Goal: Task Accomplishment & Management: Manage account settings

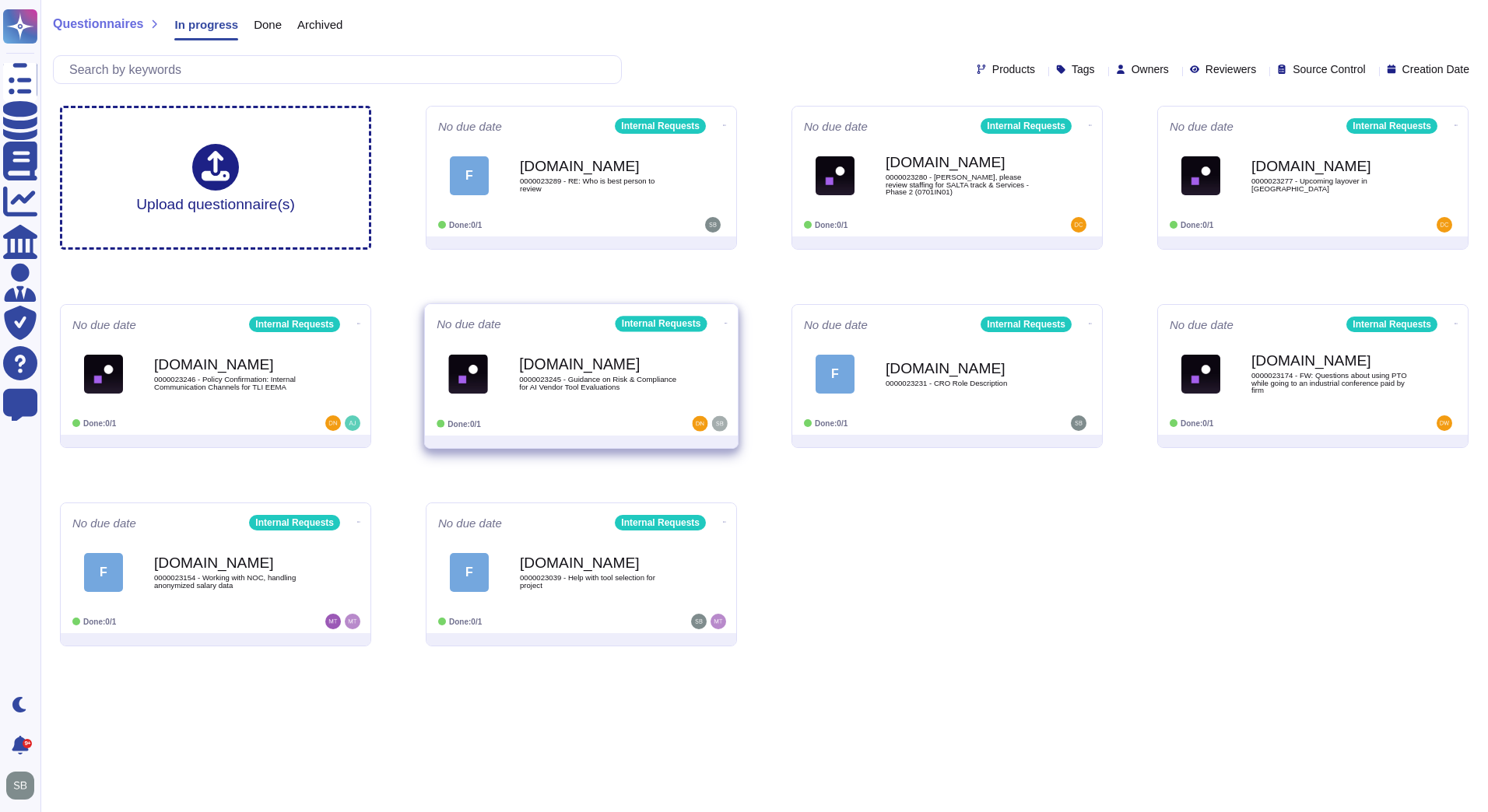
click at [662, 395] on div "[DOMAIN_NAME] 0000023245 - Guidance on Risk & Compliance for AI Vendor Tool Eva…" at bounding box center [597, 374] width 157 height 63
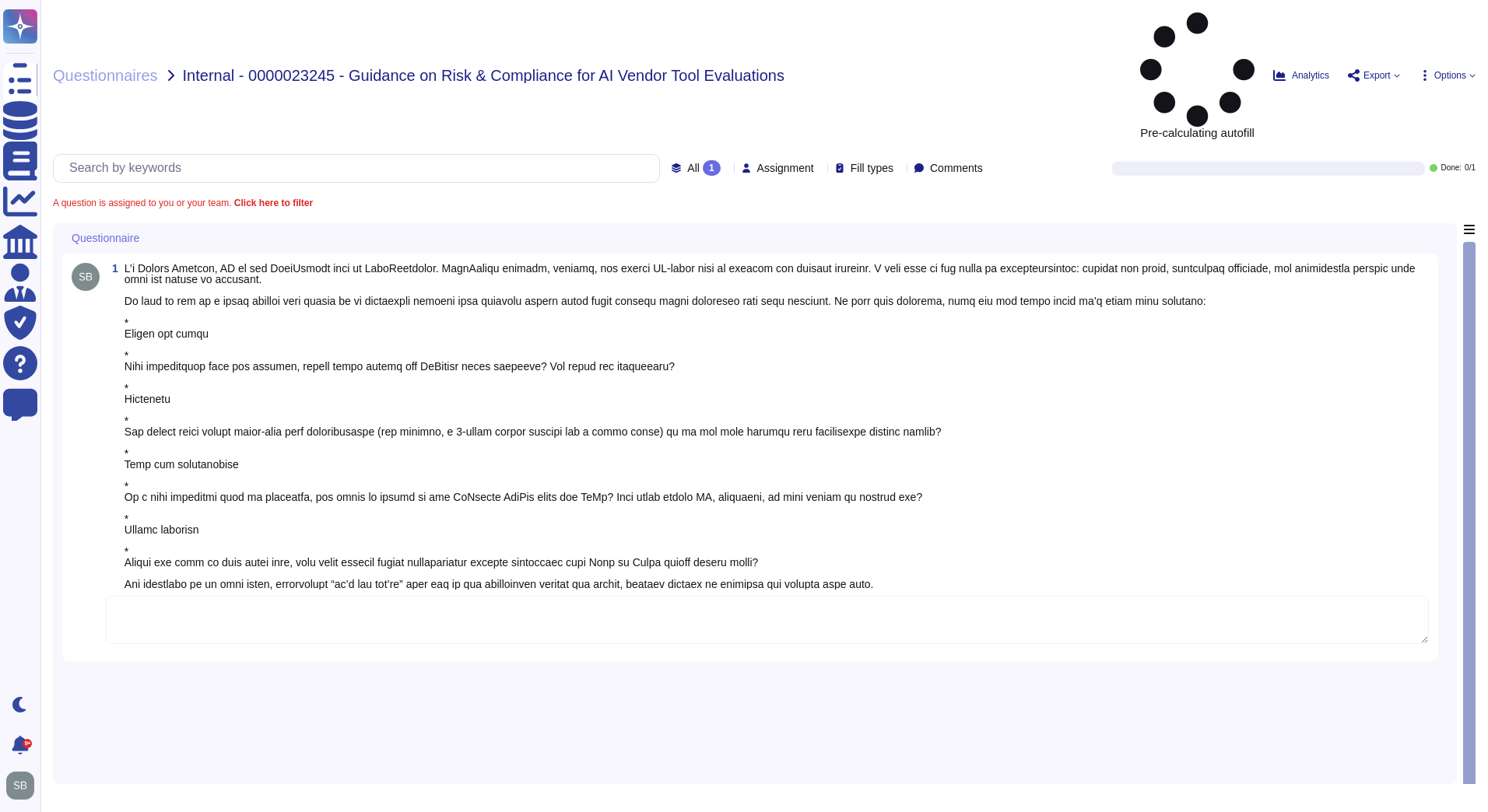
click at [220, 596] on textarea at bounding box center [767, 620] width 1323 height 48
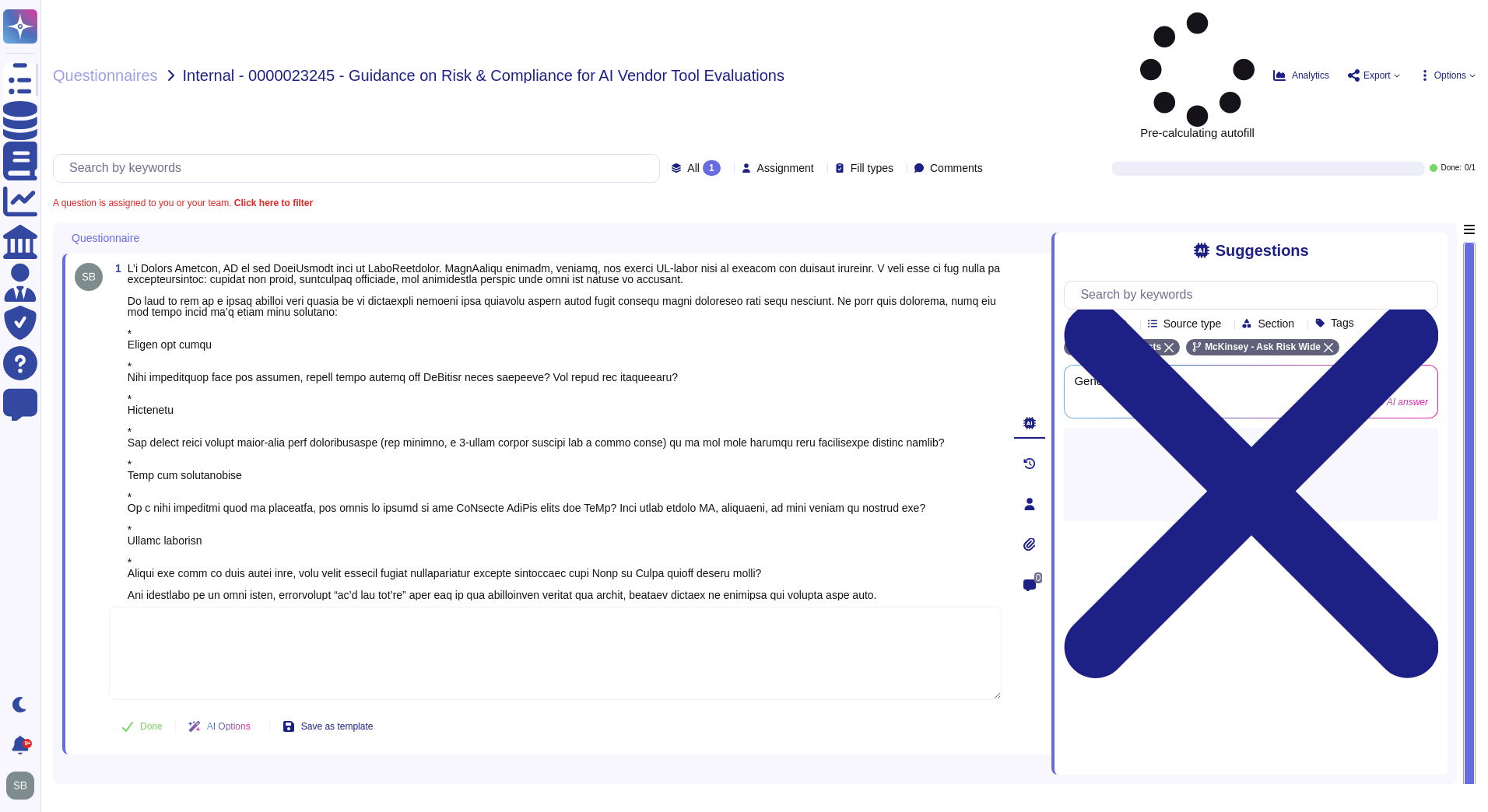
paste textarea "I have been informed that you are already in touch with [PERSON_NAME] from Proc…"
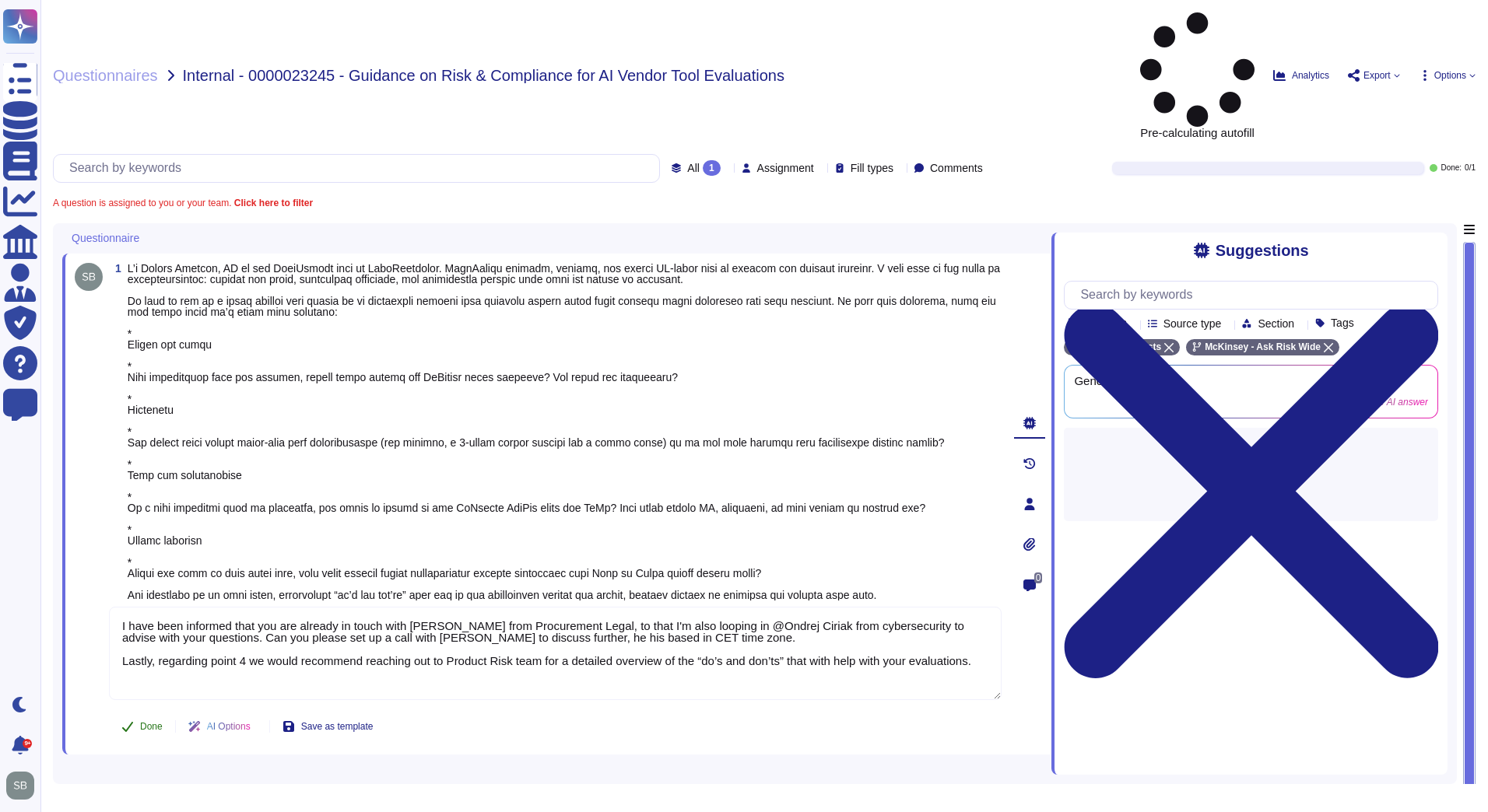
click at [147, 625] on div "1 I have been informed that you are already in touch with [PERSON_NAME] from Pr…" at bounding box center [537, 504] width 926 height 483
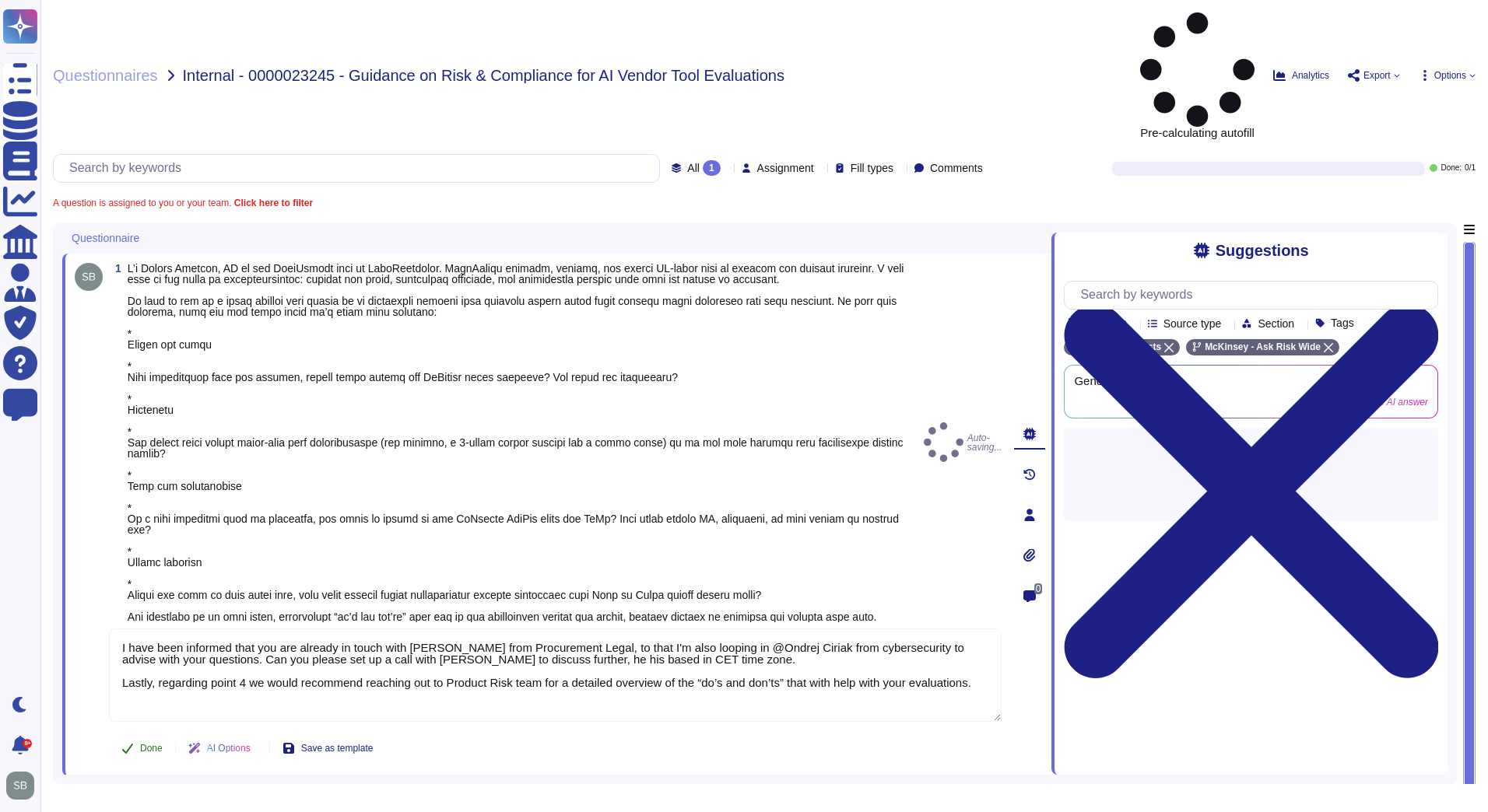
type textarea "I have been informed that you are already in touch with [PERSON_NAME] from Proc…"
click at [151, 743] on span "Done" at bounding box center [151, 748] width 22 height 9
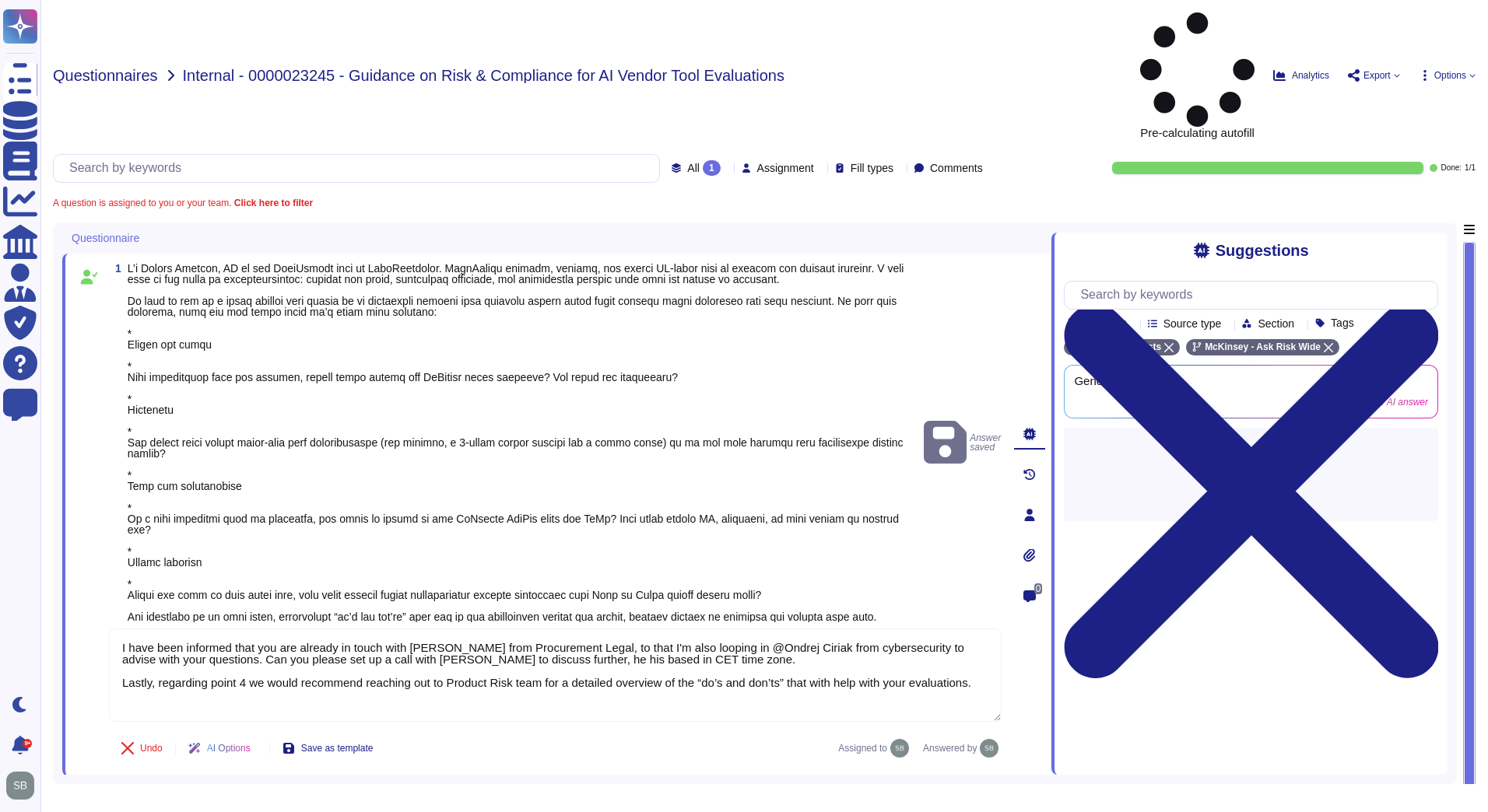
click at [97, 68] on span "Questionnaires" at bounding box center [105, 75] width 105 height 16
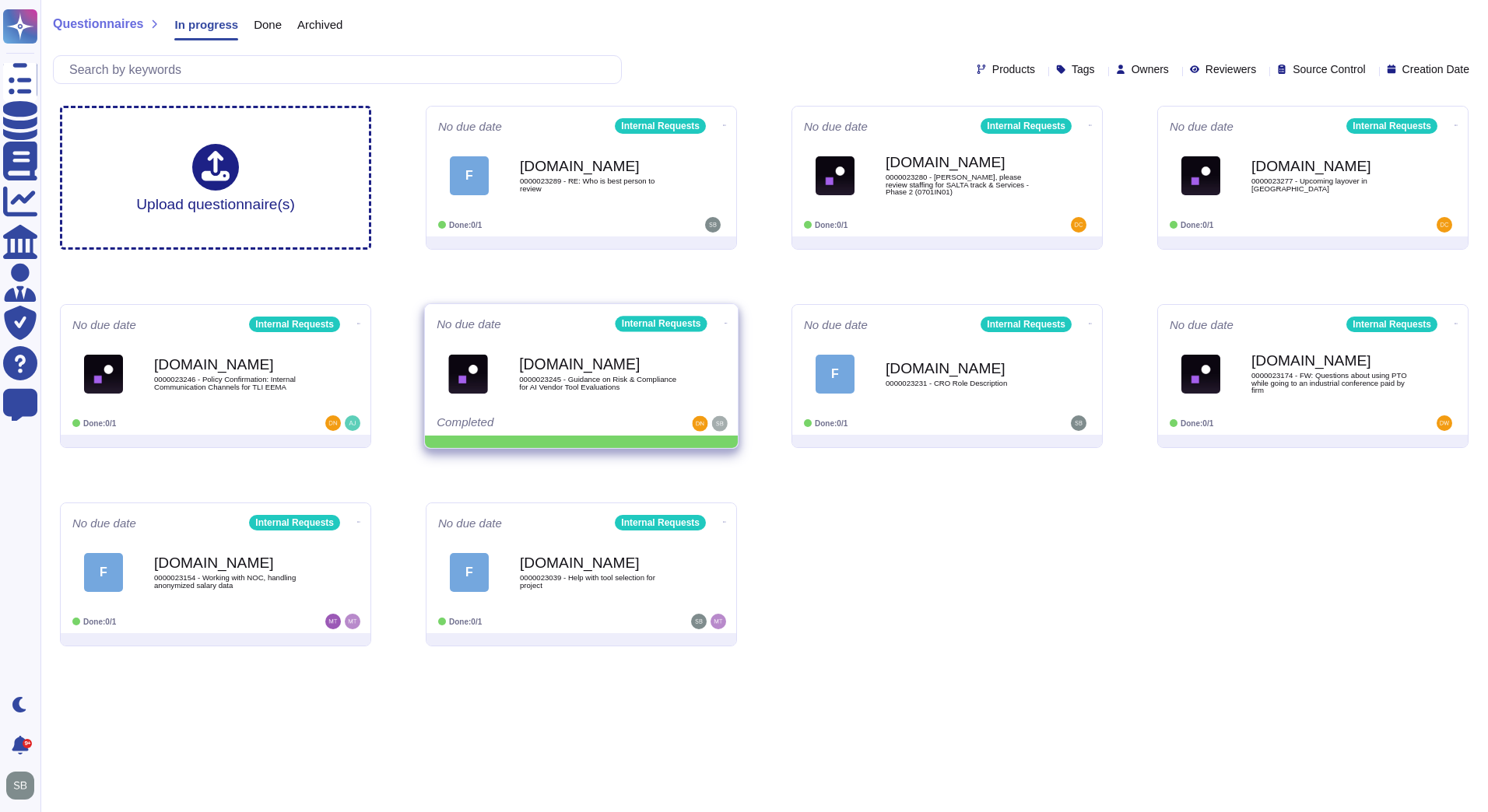
click at [724, 321] on icon at bounding box center [725, 323] width 3 height 4
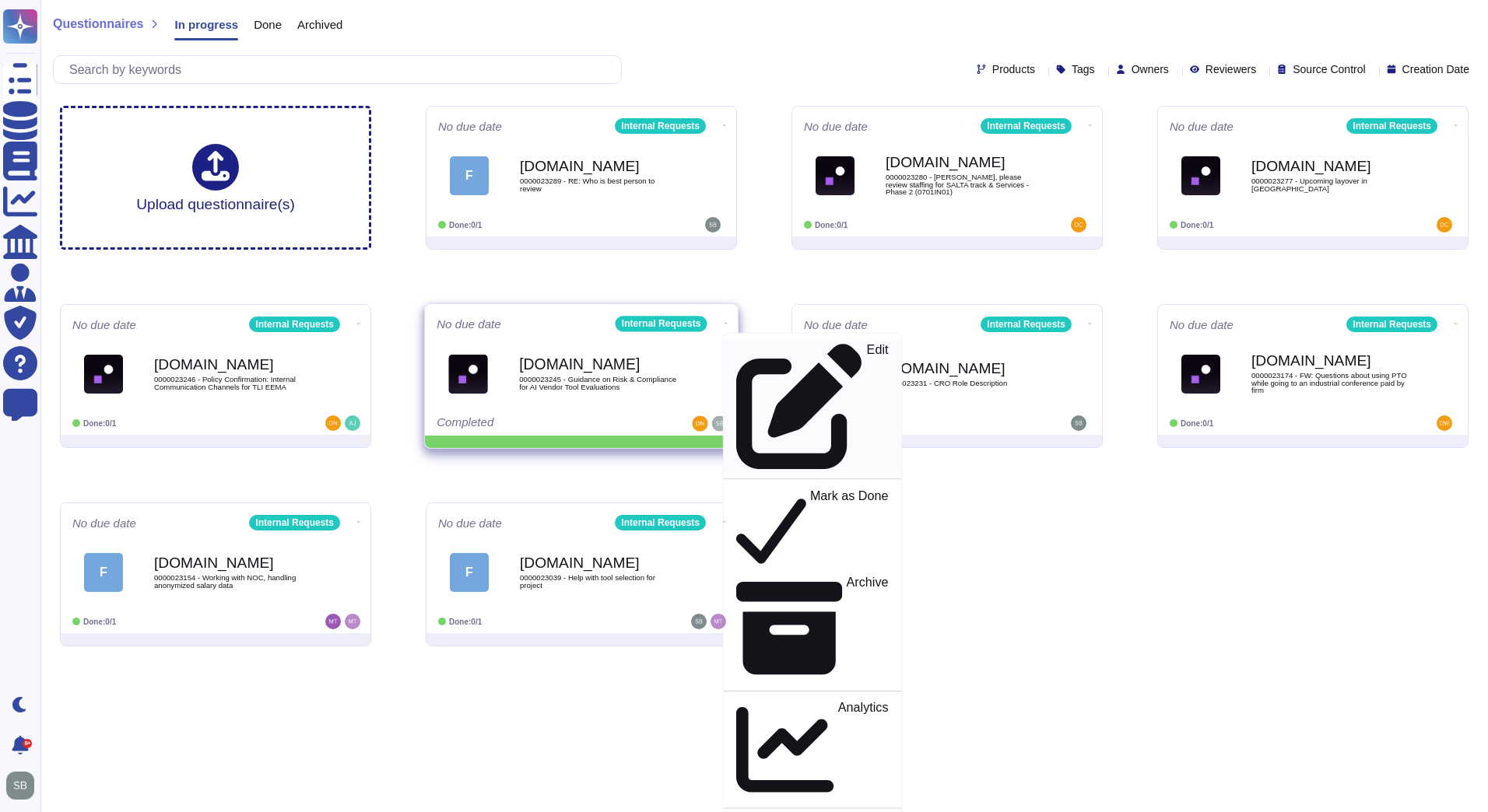
click at [867, 344] on p "Edit" at bounding box center [877, 407] width 21 height 126
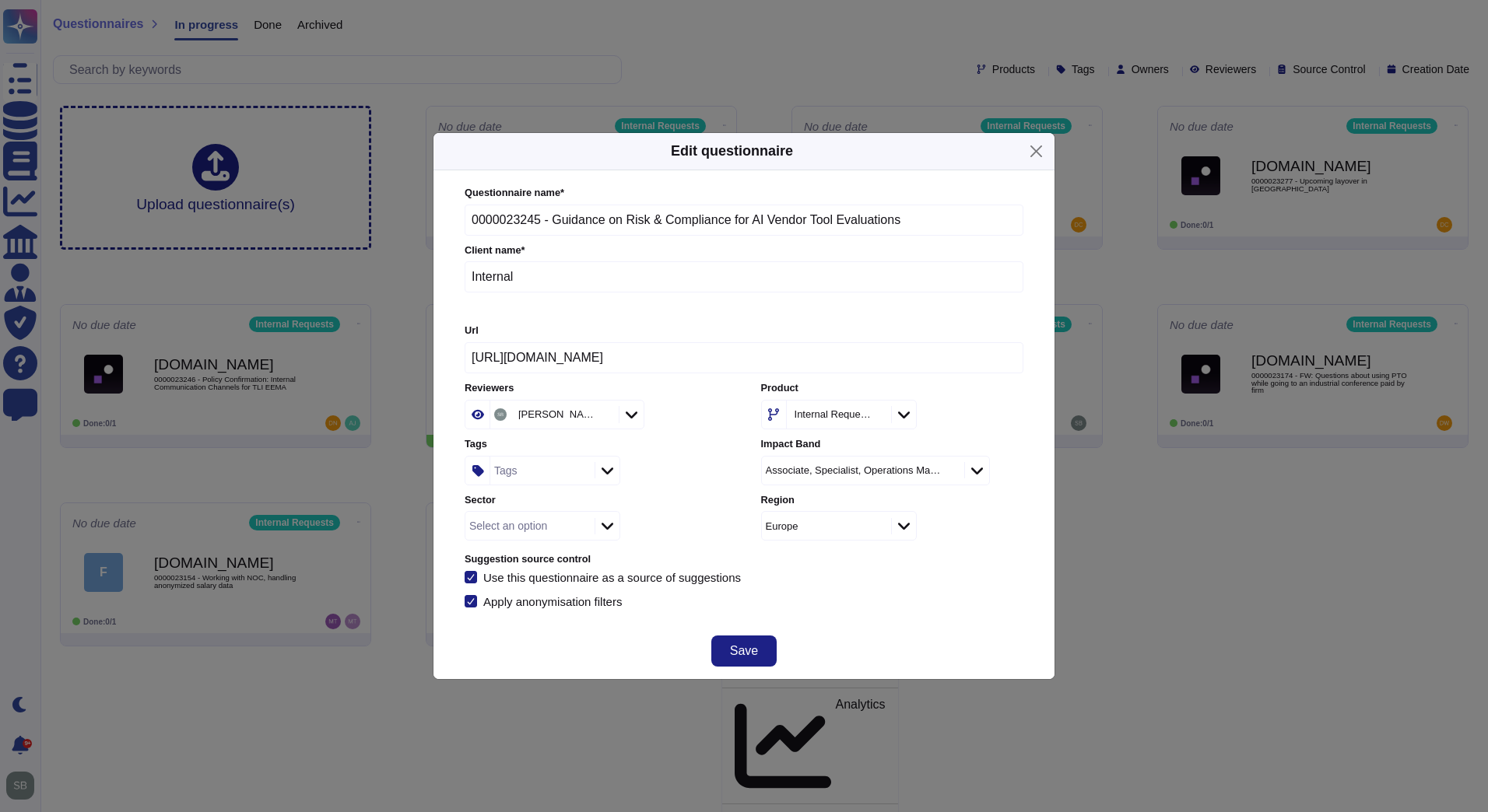
click at [530, 470] on div "Tags" at bounding box center [540, 470] width 100 height 28
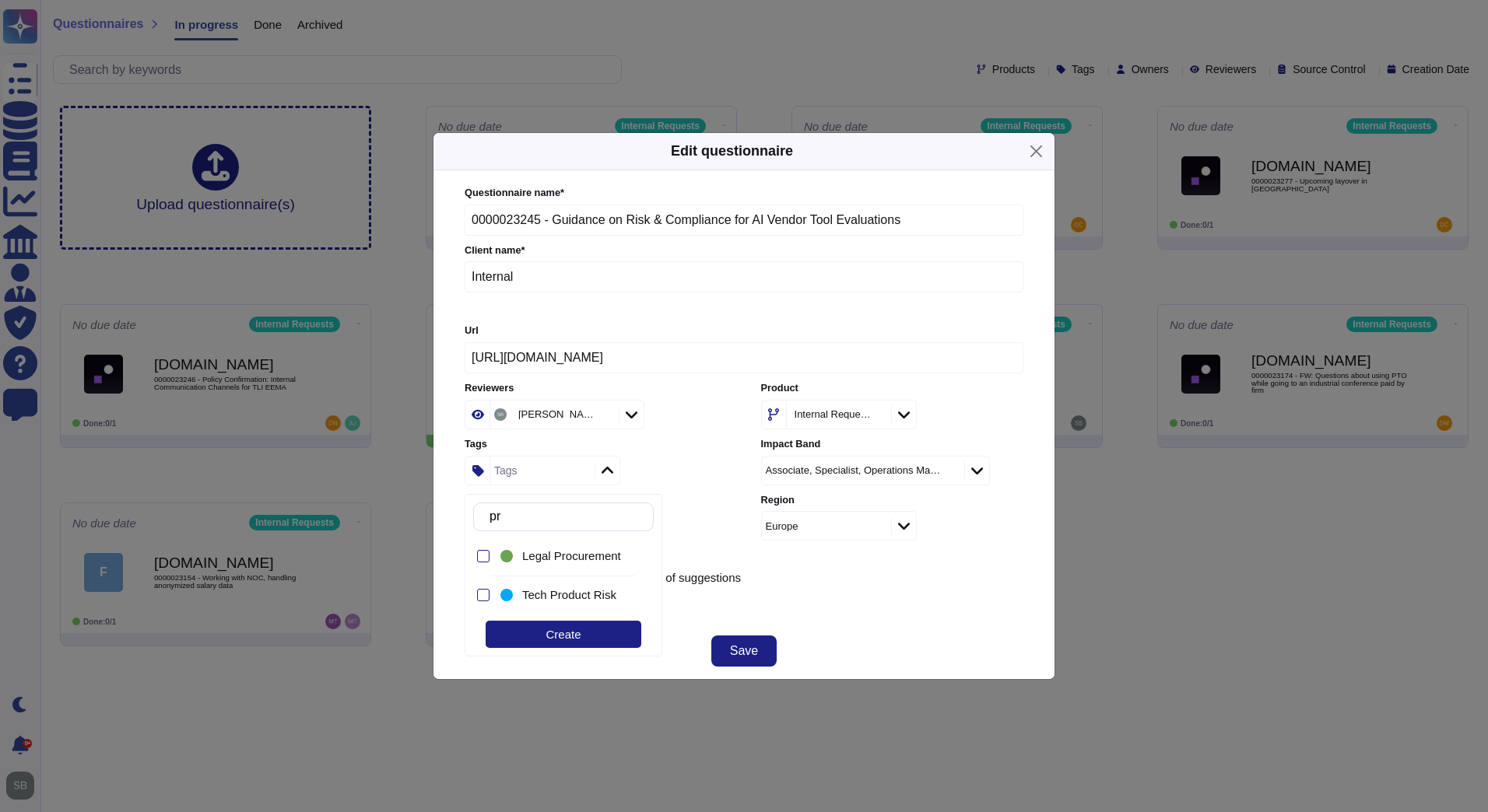
type input "pro"
click at [547, 555] on span "Legal Procurement" at bounding box center [572, 556] width 98 height 14
click at [541, 596] on span "Tech Product Risk" at bounding box center [569, 595] width 94 height 14
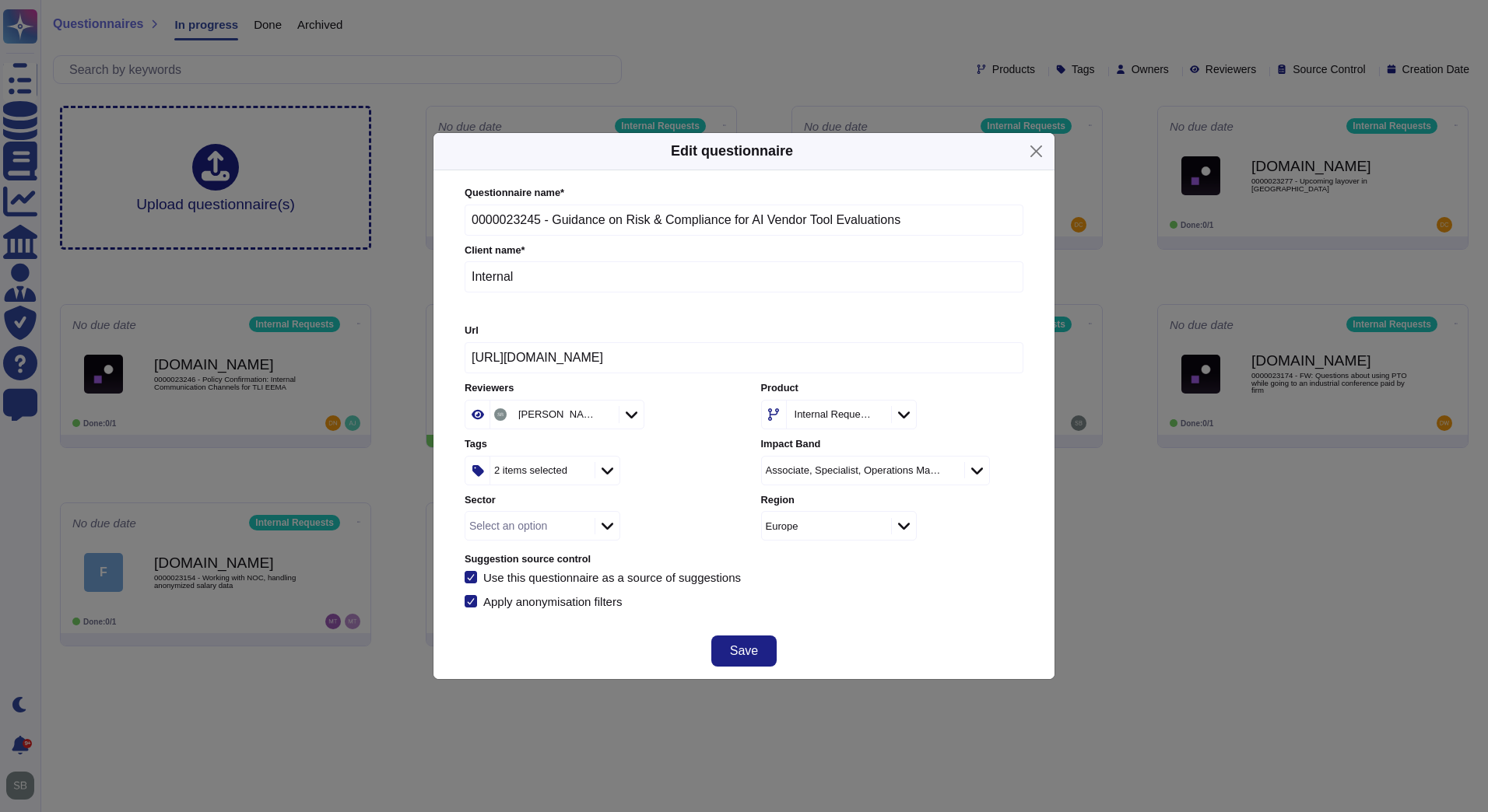
click at [835, 604] on div "Apply anonymisation filters" at bounding box center [744, 600] width 559 height 12
click at [529, 473] on div "2 items selected" at bounding box center [530, 470] width 73 height 10
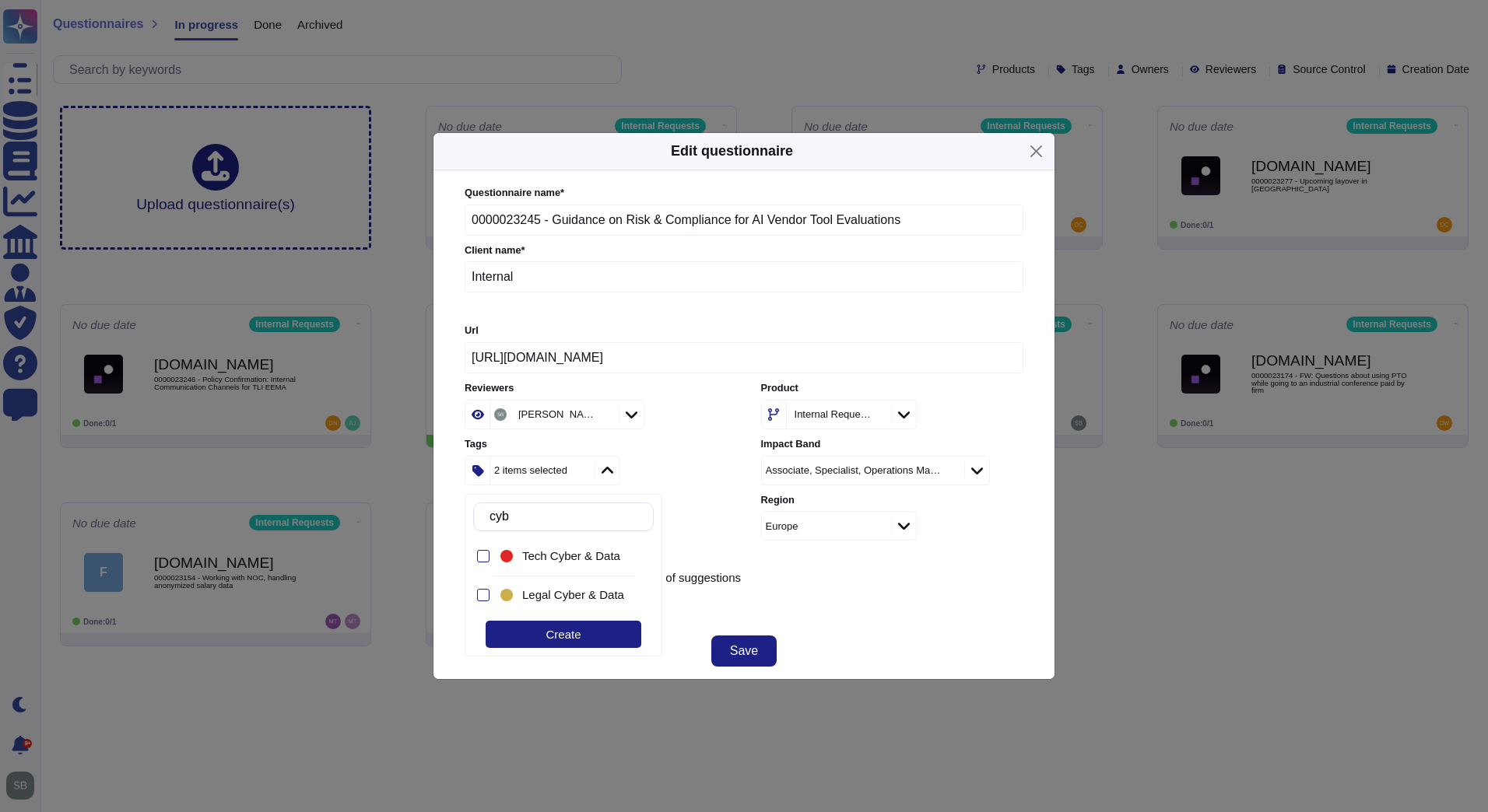
type input "cybe"
click at [590, 558] on span "Tech Cyber & Data" at bounding box center [572, 556] width 98 height 14
click at [938, 619] on div "Questionnaire name * 0000023245 - Guidance on Risk & Compliance for AI Vendor T…" at bounding box center [744, 397] width 589 height 454
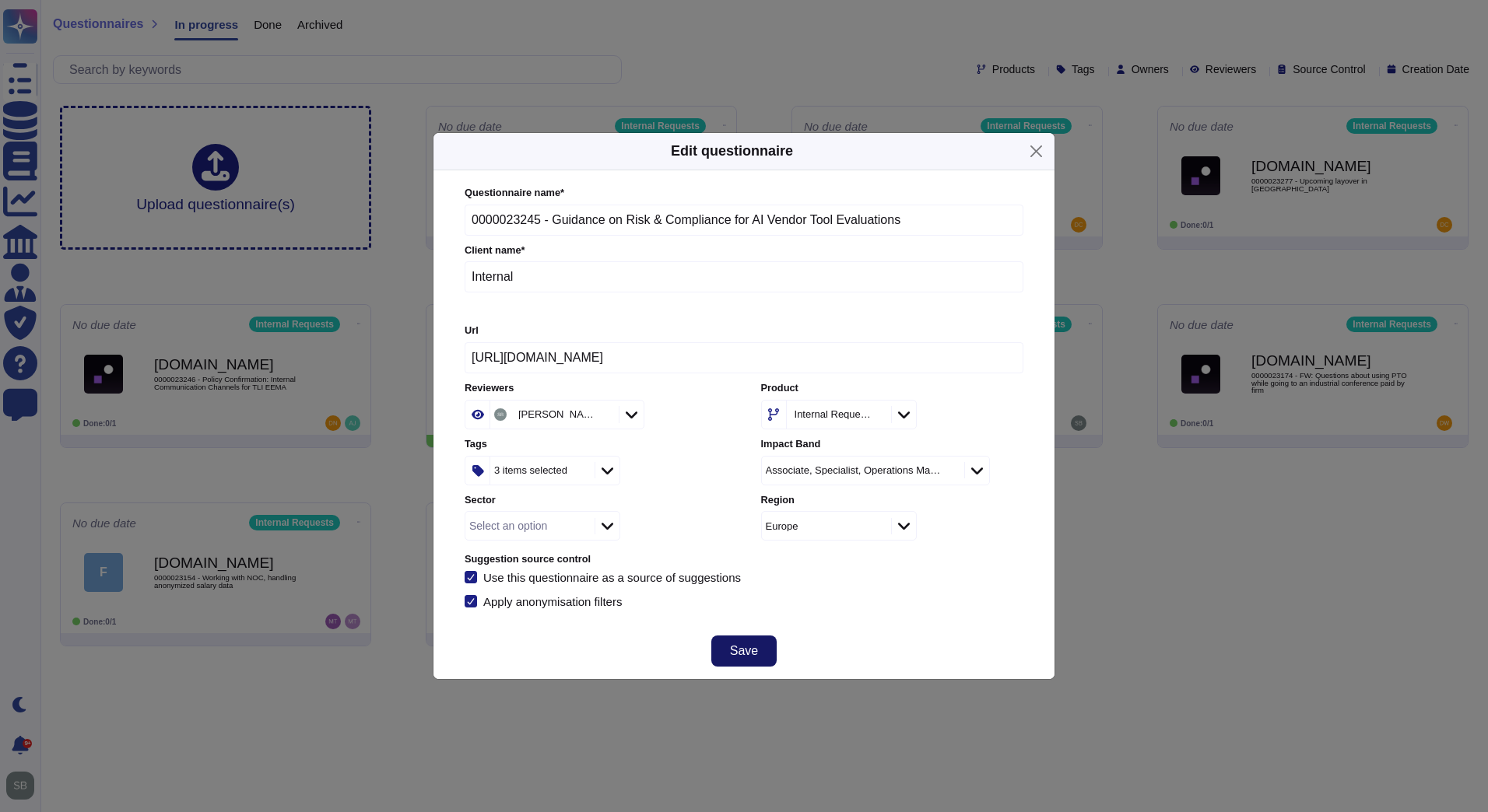
click at [748, 651] on span "Save" at bounding box center [744, 651] width 28 height 12
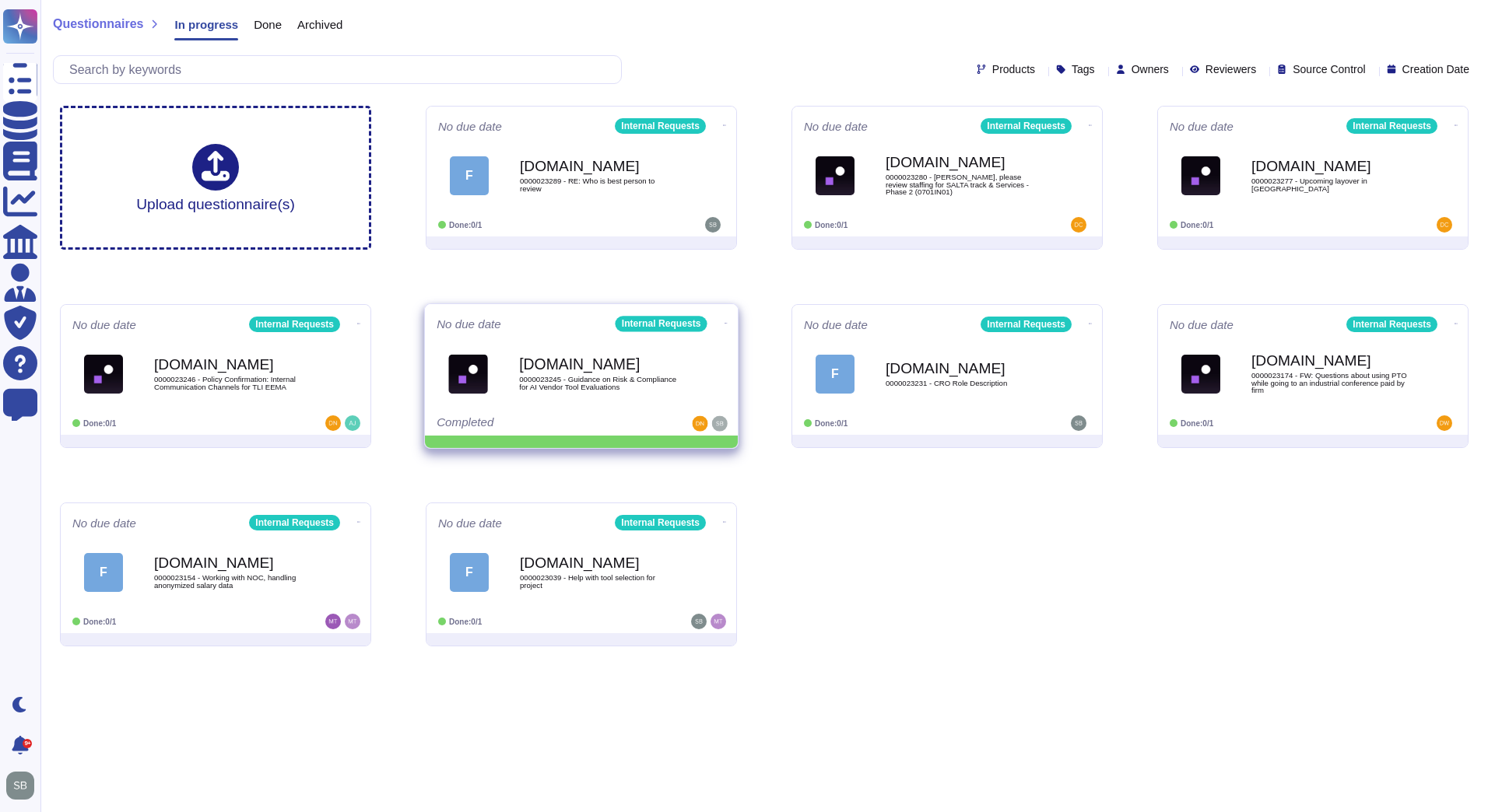
click at [724, 321] on icon at bounding box center [725, 323] width 3 height 4
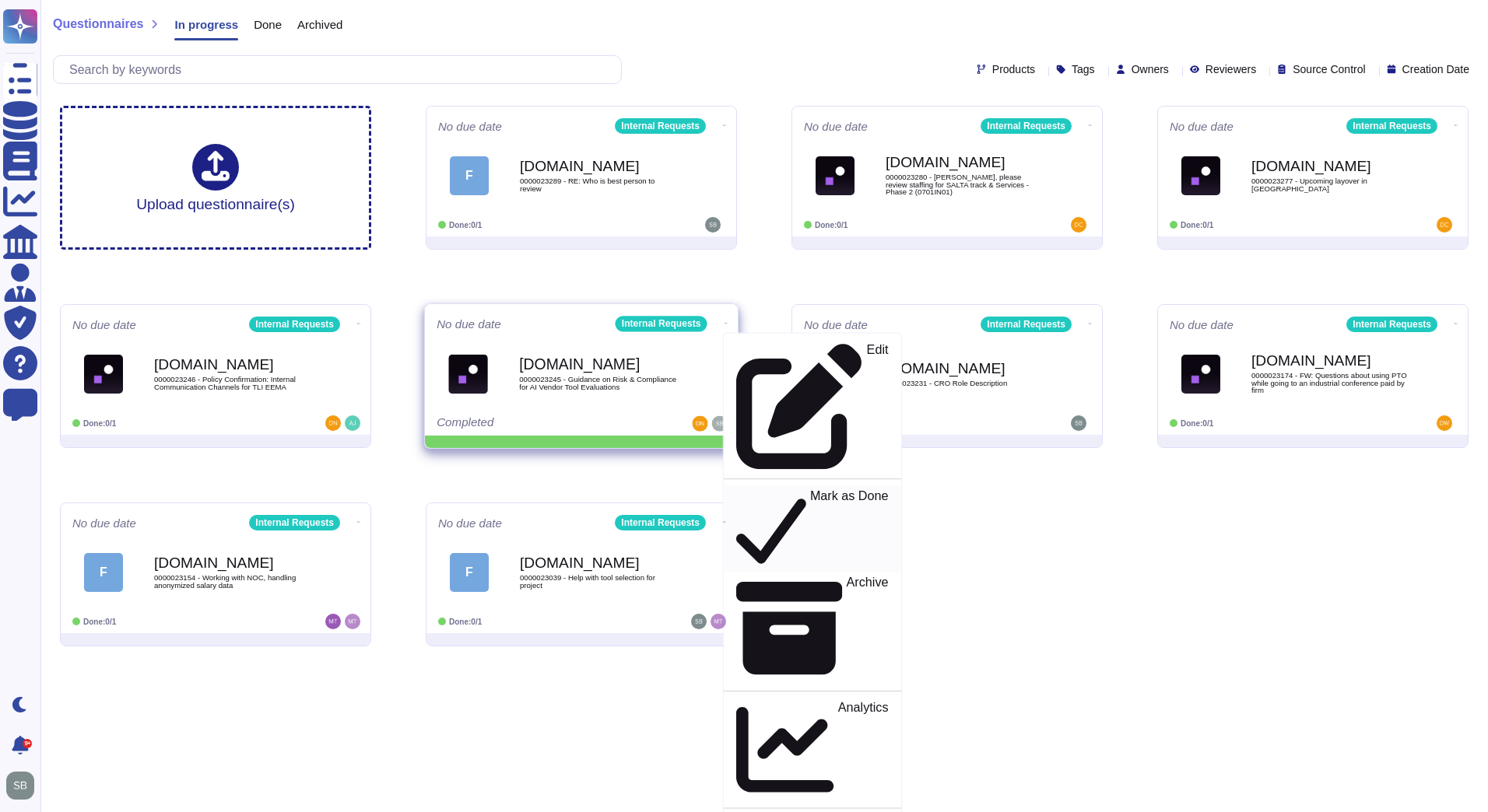
click at [737, 488] on icon at bounding box center [770, 528] width 70 height 80
